Goal: Task Accomplishment & Management: Manage account settings

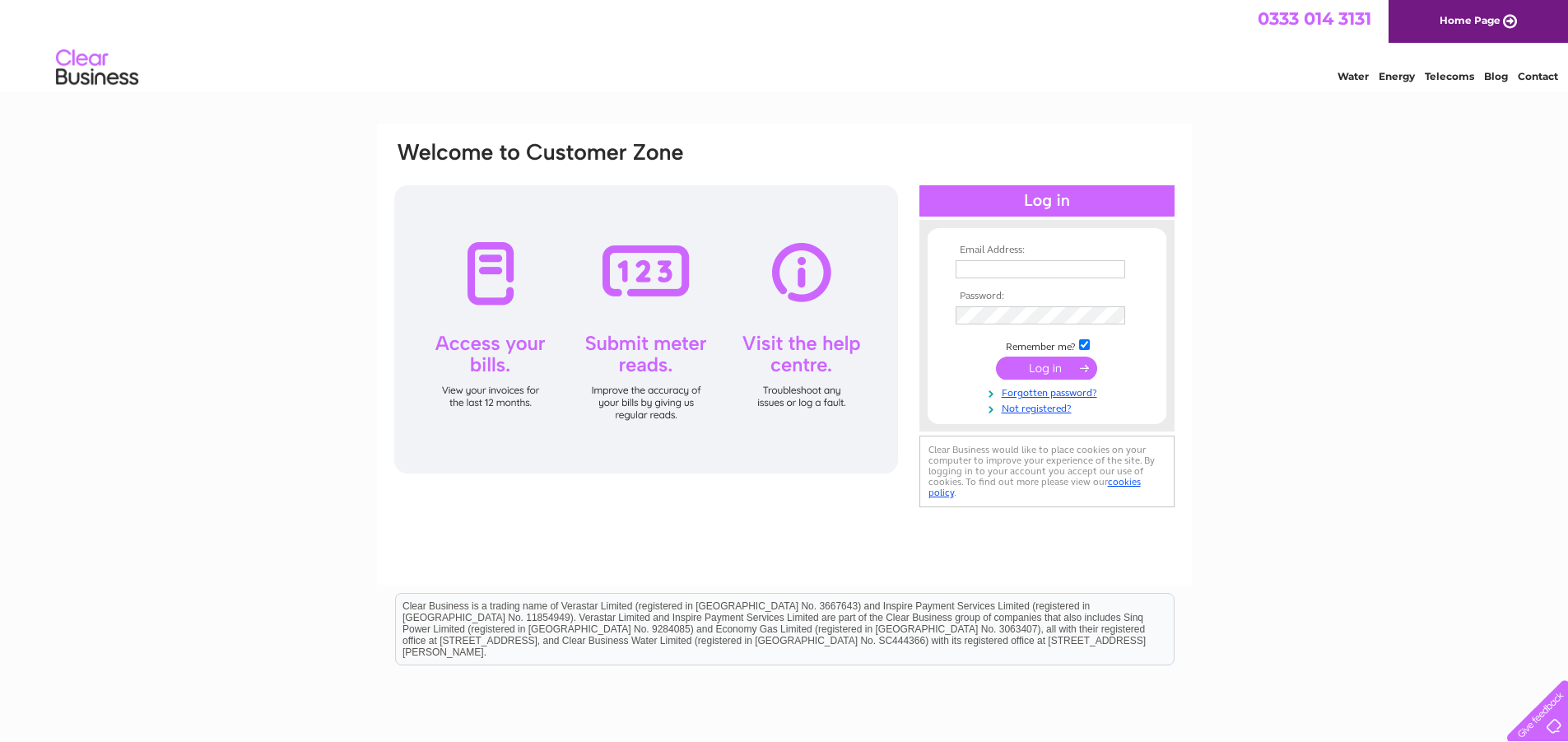
type input "burkinshawmotorco@gmail.com"
click at [1050, 369] on input "submit" at bounding box center [1046, 367] width 101 height 23
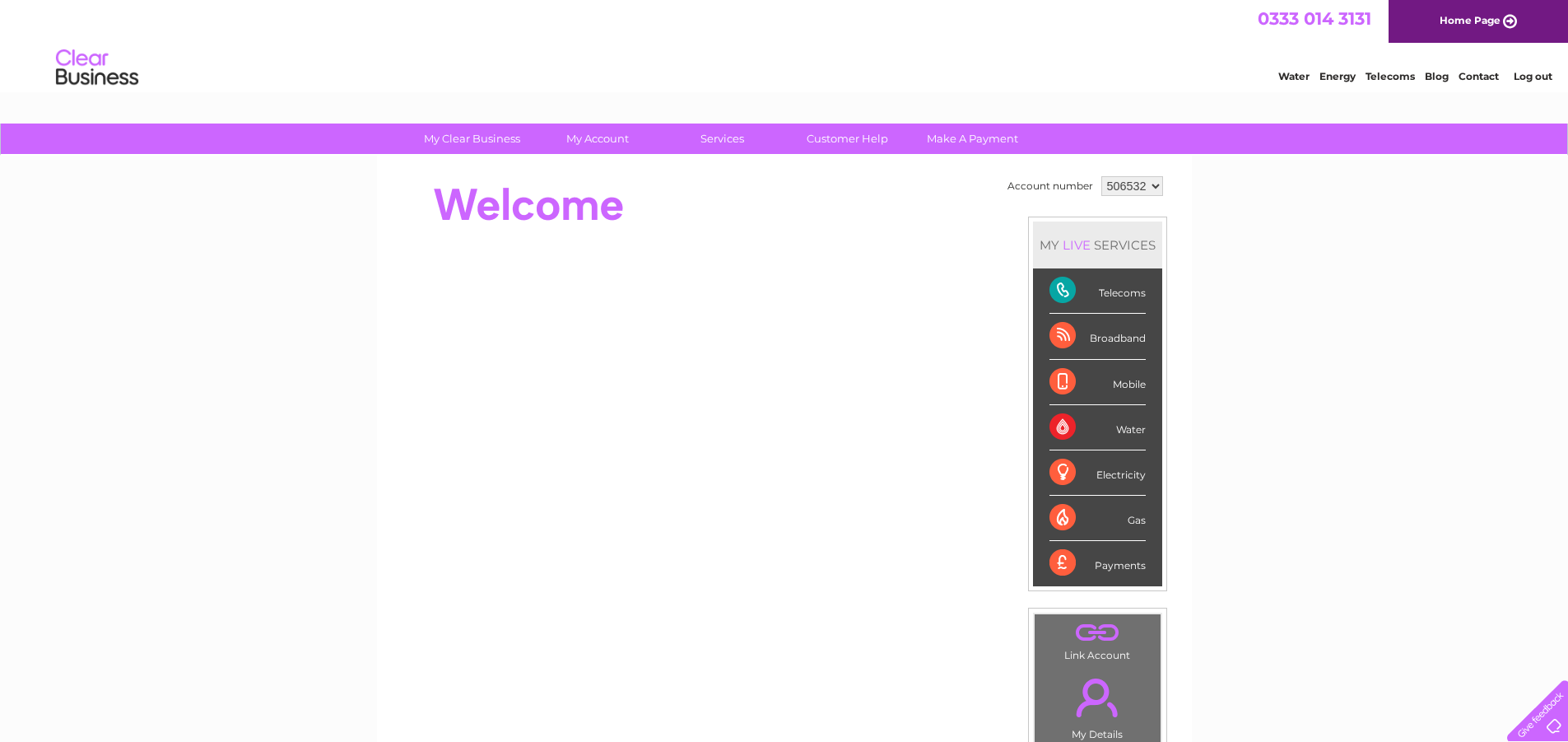
click at [1110, 289] on div "Telecoms" at bounding box center [1097, 291] width 96 height 45
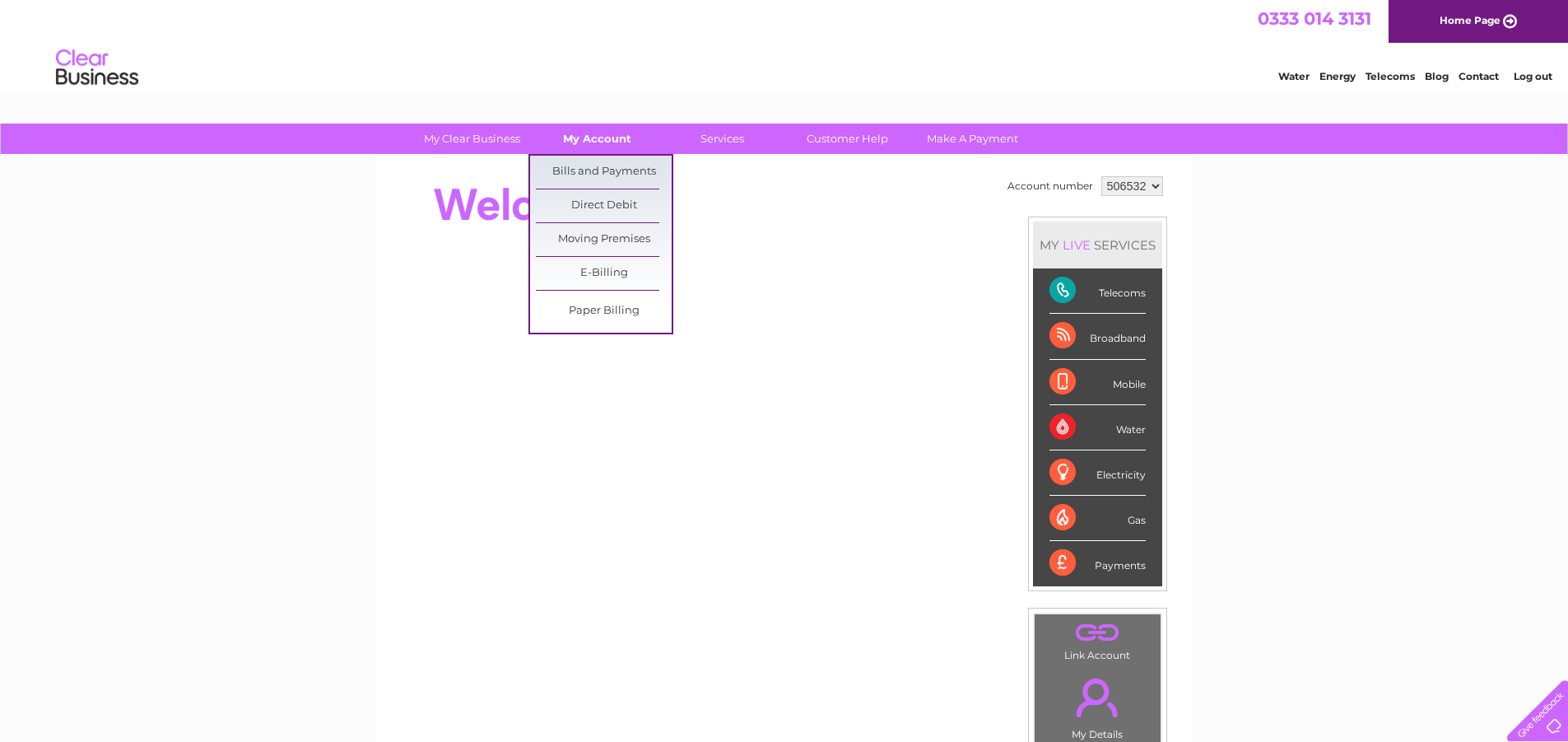
click at [599, 144] on link "My Account" at bounding box center [597, 139] width 136 height 31
click at [599, 165] on link "Bills and Payments" at bounding box center [604, 172] width 136 height 33
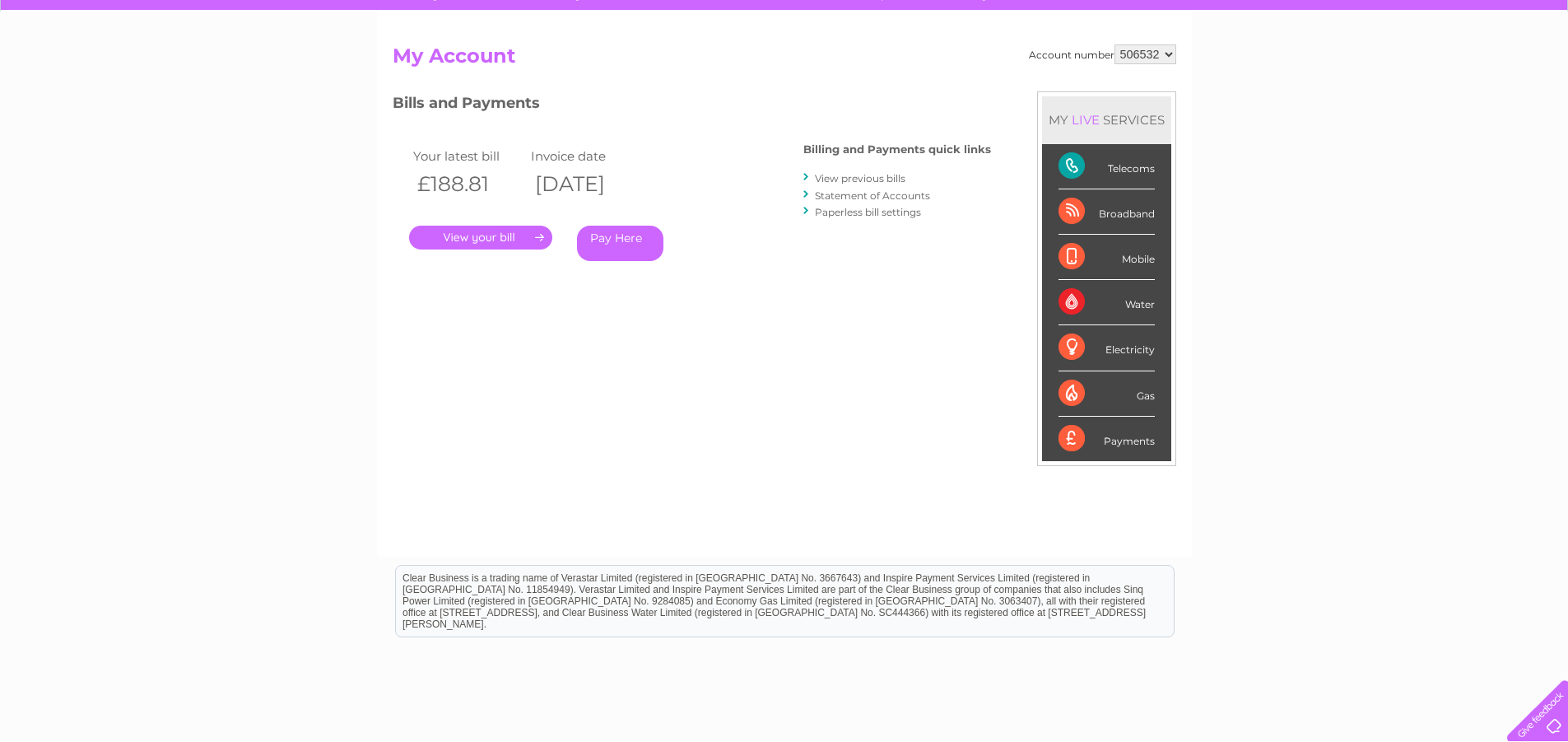
scroll to position [165, 0]
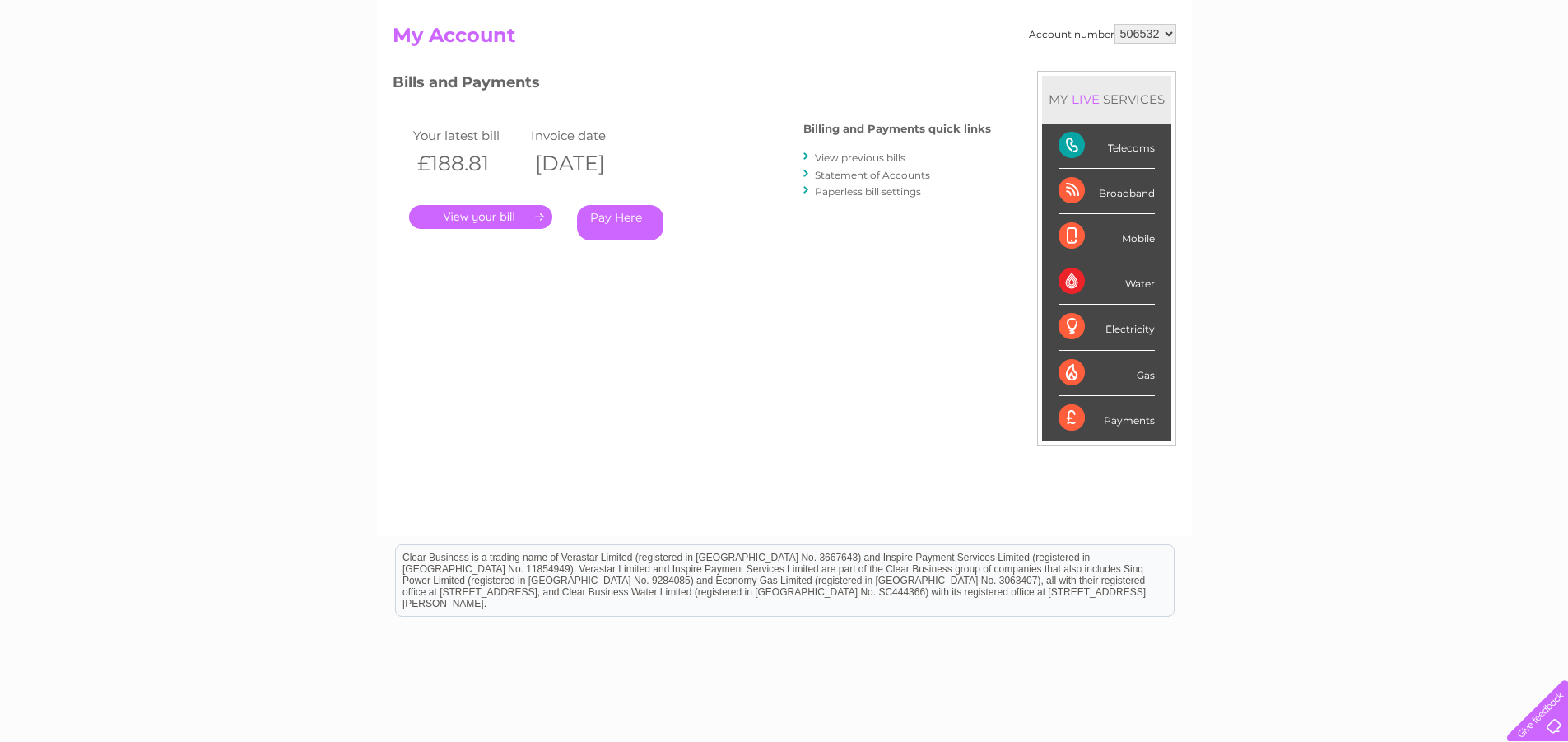
click at [516, 218] on link "." at bounding box center [480, 217] width 144 height 24
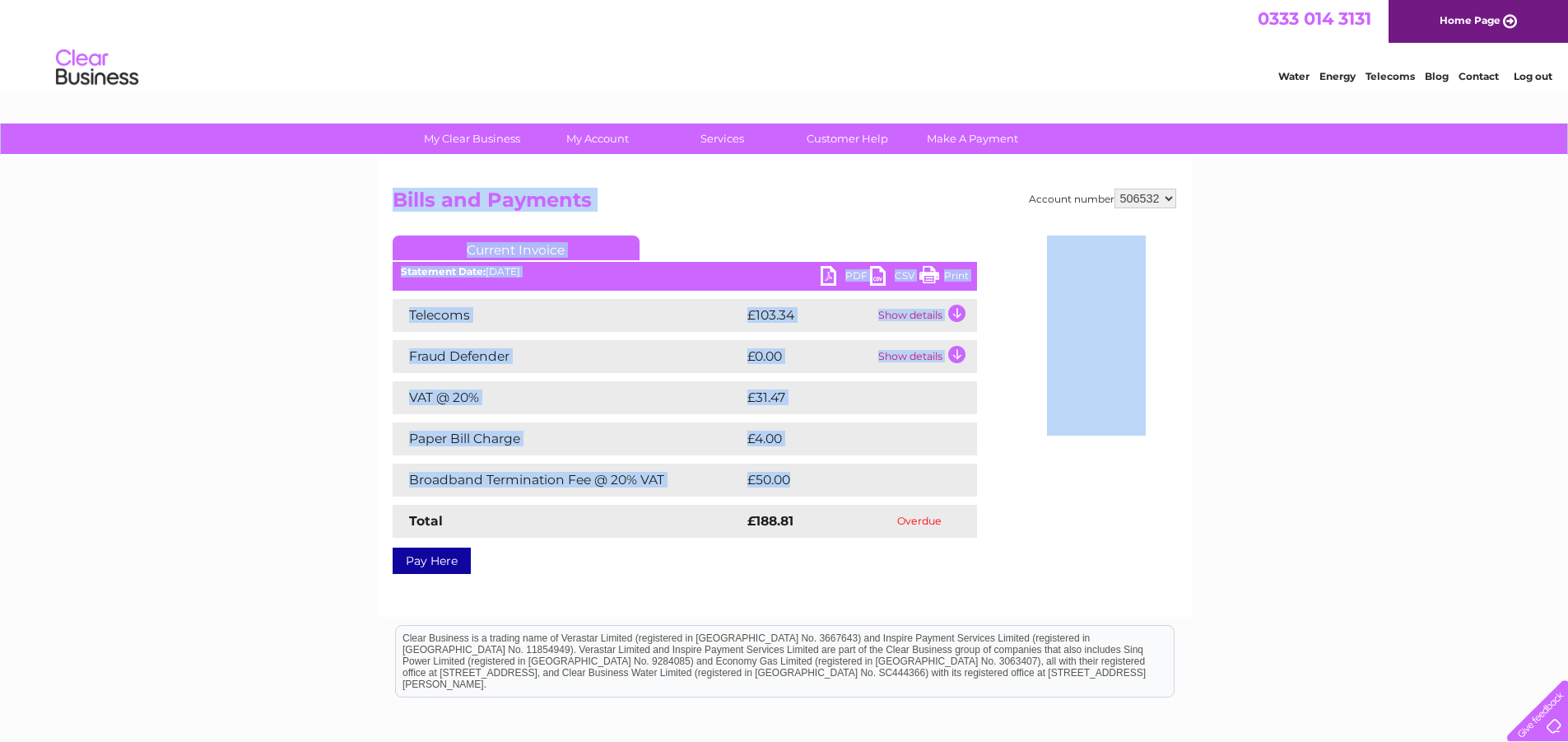
drag, startPoint x: 355, startPoint y: 196, endPoint x: 637, endPoint y: 363, distance: 327.7
click at [809, 416] on div "My Clear Business Login Details My Details My Preferences Link Account My Accou…" at bounding box center [784, 510] width 1568 height 774
drag, startPoint x: 837, startPoint y: 523, endPoint x: 388, endPoint y: 269, distance: 515.9
click at [388, 269] on div "Account number 506532 Bills and Payments Current Invoice PDF CSV Print" at bounding box center [784, 386] width 815 height 461
click at [376, 192] on div "My Clear Business Login Details My Details My Preferences Link Account My Accou…" at bounding box center [784, 510] width 1568 height 774
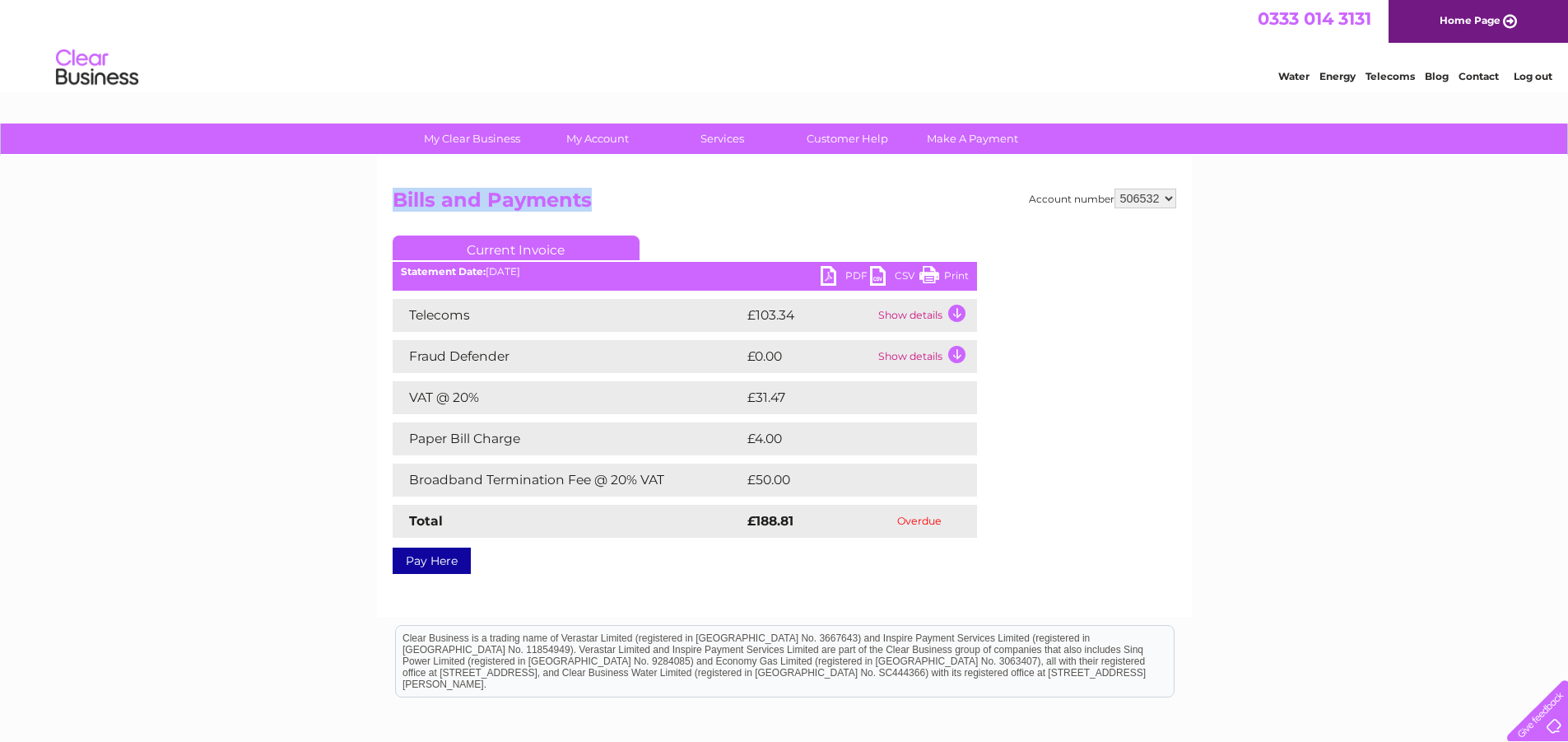
drag, startPoint x: 380, startPoint y: 196, endPoint x: 825, endPoint y: 213, distance: 445.3
click at [825, 213] on div "Account number 506532 Bills and Payments Current Invoice PDF CSV Print" at bounding box center [784, 386] width 815 height 461
click at [312, 190] on div "My Clear Business Login Details My Details My Preferences Link Account My Accou…" at bounding box center [784, 510] width 1568 height 774
drag, startPoint x: 380, startPoint y: 192, endPoint x: 1021, endPoint y: 203, distance: 641.1
click at [1021, 203] on div "Account number 506532 Bills and Payments Current Invoice PDF CSV Print" at bounding box center [784, 386] width 815 height 461
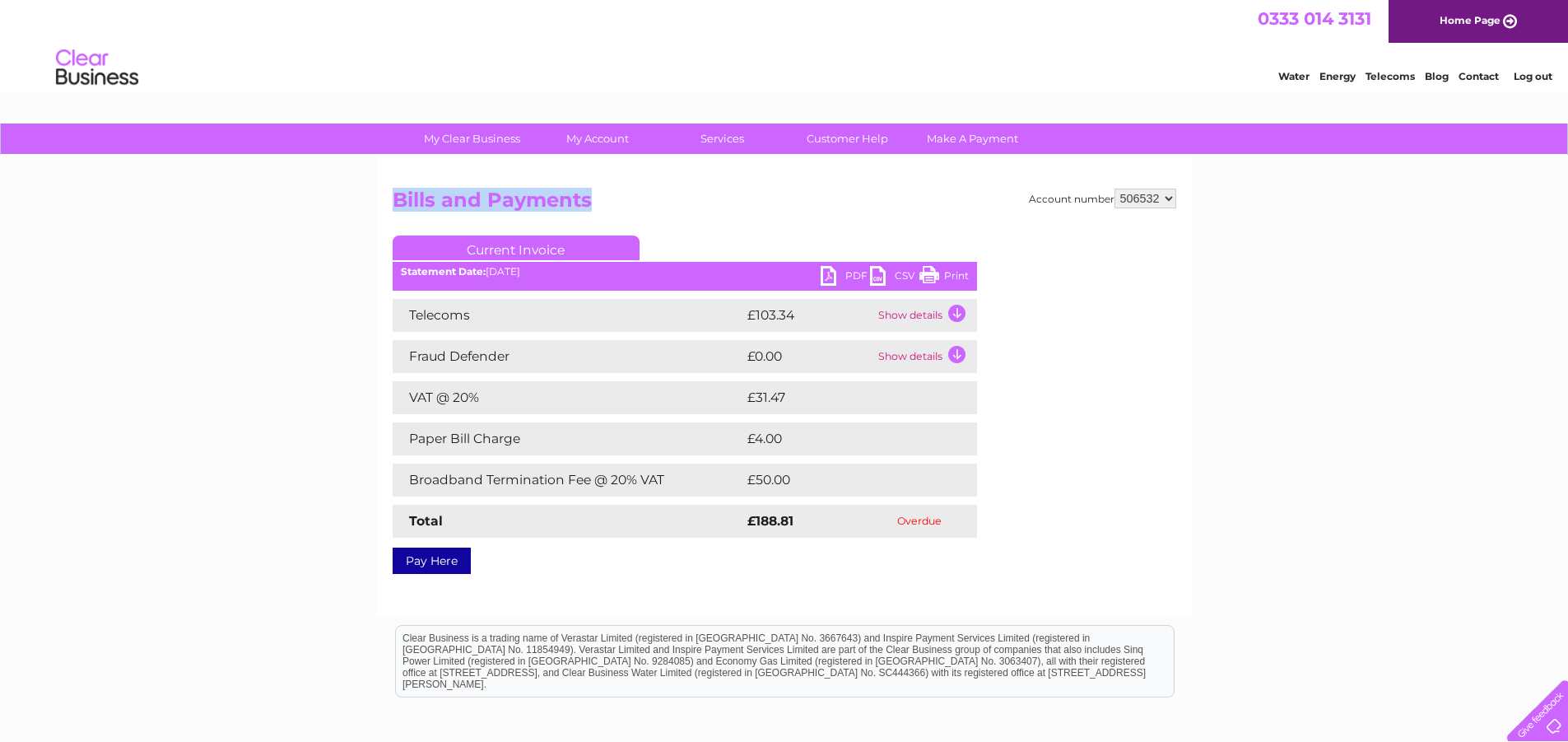
click at [1175, 201] on select "506532" at bounding box center [1145, 198] width 62 height 20
click at [846, 138] on link "Customer Help" at bounding box center [847, 139] width 136 height 31
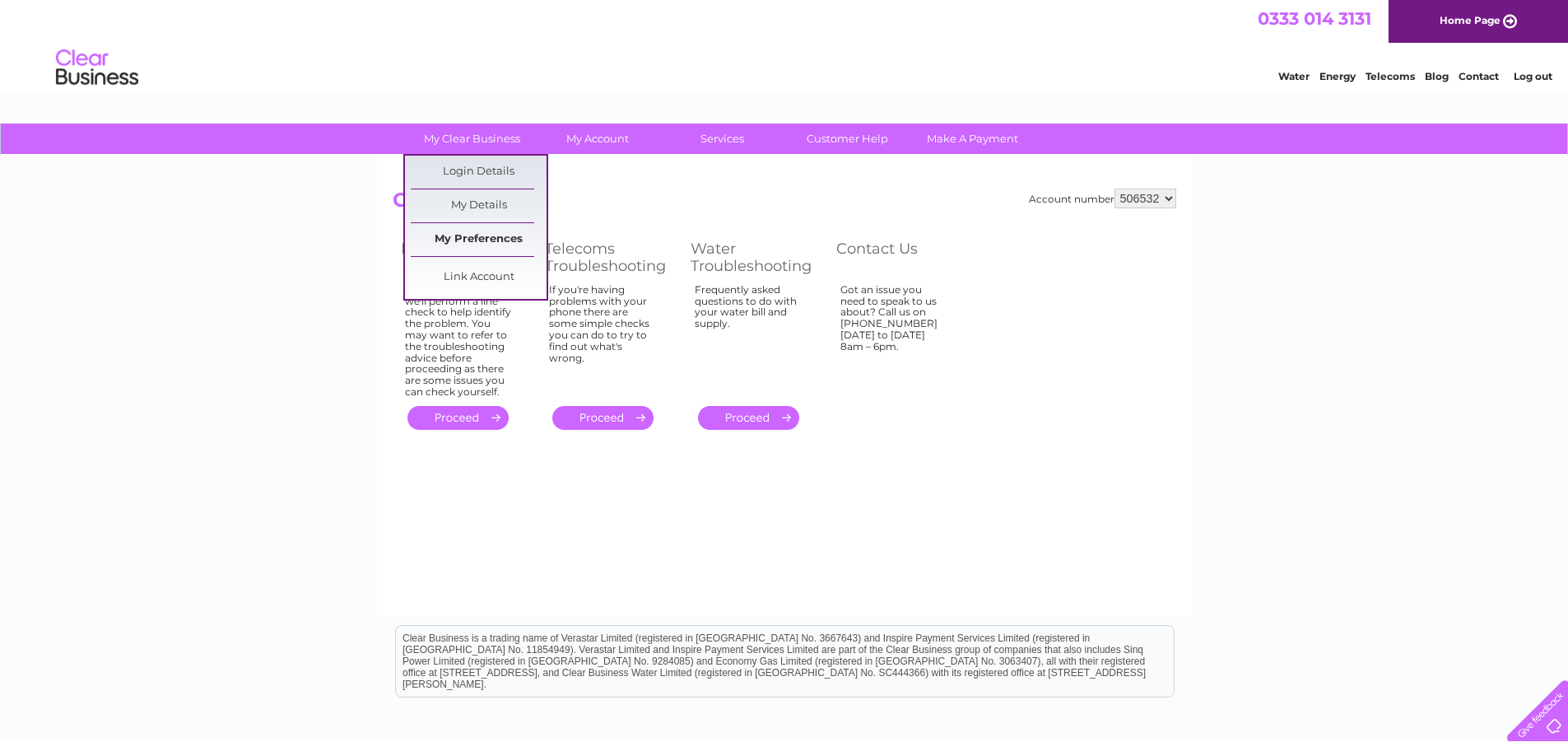
click at [464, 240] on link "My Preferences" at bounding box center [478, 239] width 136 height 33
